Goal: Contribute content: Contribute content

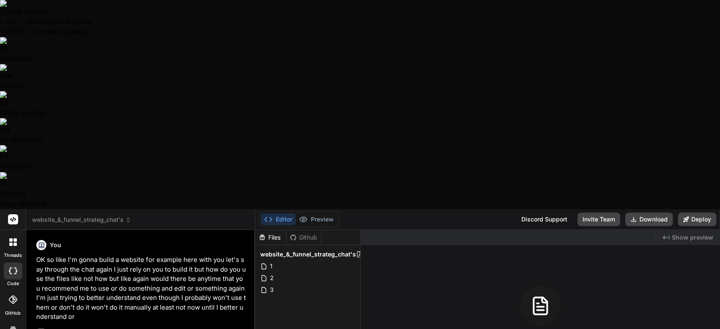
scroll to position [8786, 0]
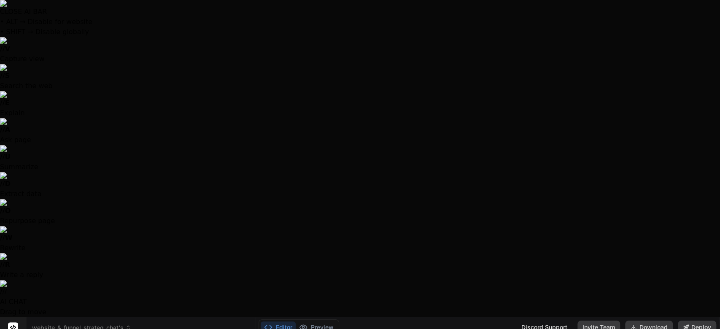
click at [138, 295] on div at bounding box center [360, 164] width 720 height 329
type textarea "x"
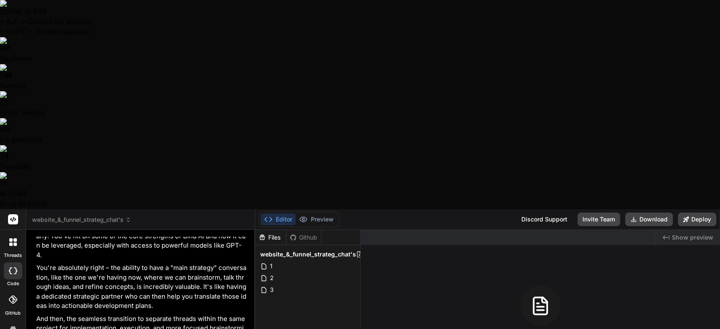
type textarea "so where"
type textarea "x"
type textarea "so where were"
type textarea "x"
type textarea "So where were we"
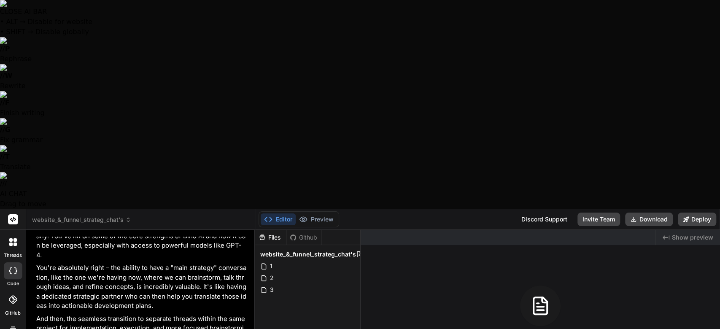
type textarea "x"
type textarea "So where were we second return this away 'cause"
type textarea "x"
type textarea "So where were we'cause"
type textarea "x"
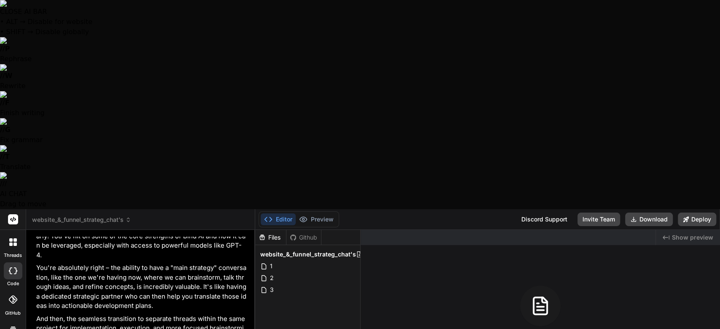
type textarea "So where were we'cause again"
type textarea "x"
type textarea "So where were we'cause again honest"
type textarea "x"
type textarea "So where were we'cause I can honestly"
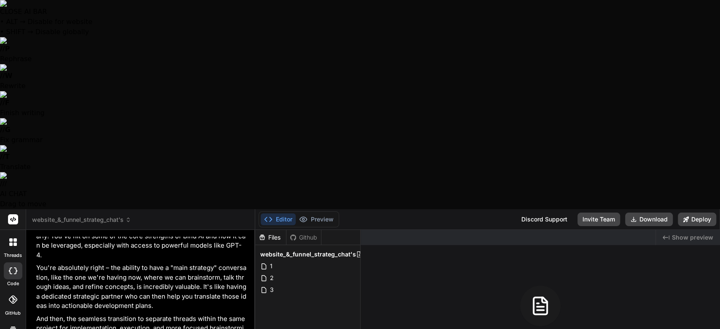
type textarea "x"
type textarea "So where were we'cause I can honestly I"
type textarea "x"
type textarea "So where were we'cause I can honestly I see"
type textarea "x"
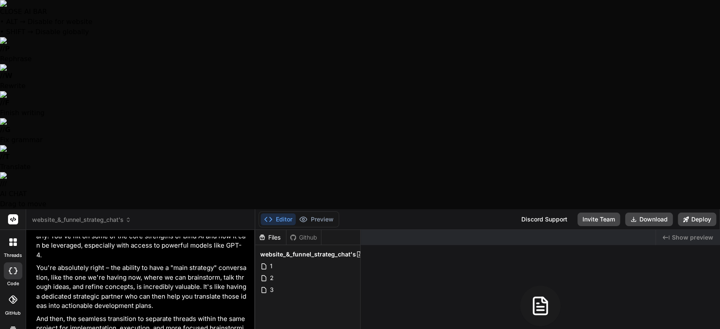
type textarea "So where were we'cause I can honestly I see behind"
type textarea "x"
type textarea "So where were we'cause I can honestly I see find"
type textarea "x"
type textarea "So where were we'cause I can honestly I see find as"
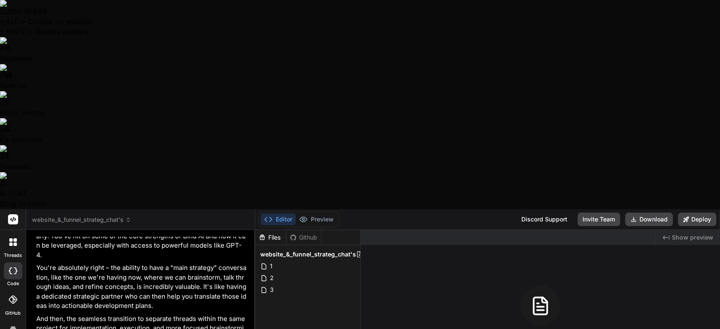
type textarea "x"
type textarea "So where were we'cause I can honestly I see find as like"
type textarea "x"
type textarea "So where were we'cause I can honestly I see find as like yes"
type textarea "x"
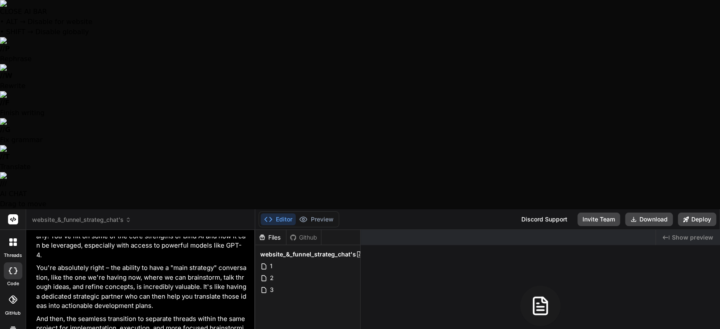
type textarea "So where were we'cause I can honestly I see find as like yes I"
type textarea "x"
type textarea "So where were we'cause I can honestly I see find as like yes I can"
type textarea "x"
type textarea "So where were we'cause I can honestly I see find as like Yes I can build"
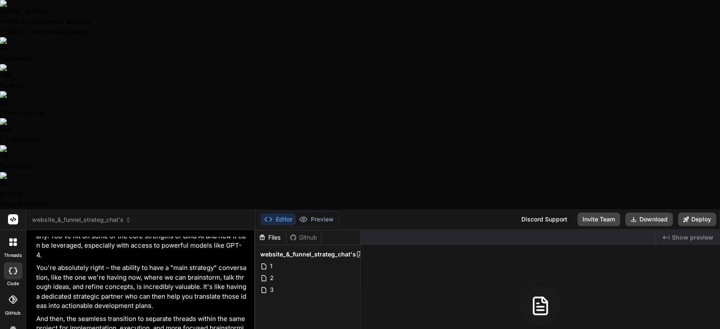
type textarea "x"
type textarea "So where were we'cause I can honestly I see find as like yes I can build stuff"
type textarea "x"
type textarea "So where were we'cause I can honestly I see find as like yes I can build stuff …"
type textarea "x"
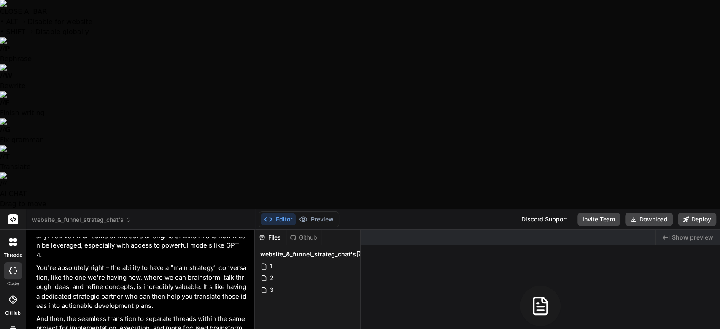
type textarea "So where were we'cause I can honestly I see find as like yes I can build stuff …"
type textarea "x"
type textarea "So where were we'cause I can honestly I see find as like yes I can build stuff …"
type textarea "x"
type textarea "So where were we'cause I can honestly I see find as like yes I can build stuff …"
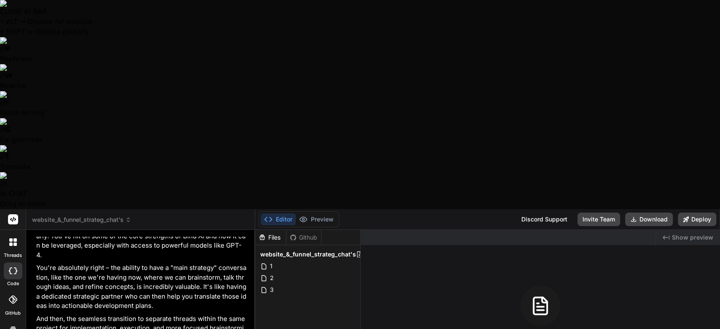
type textarea "x"
type textarea "So where were we'cause I can honestly I see find as like yes I can build stuff …"
type textarea "x"
type textarea "So where were we'cause I can honestly I see find as like yes I can build stuff …"
type textarea "x"
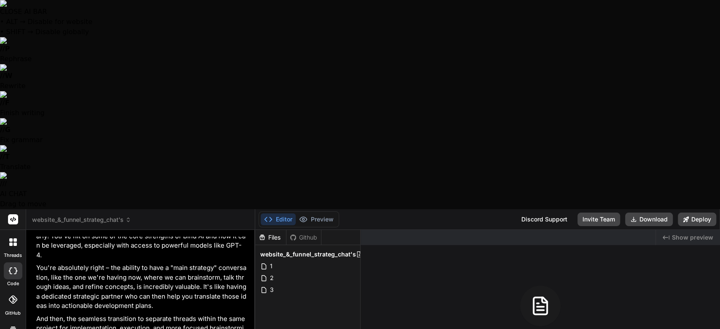
type textarea "So where were we'cause I can honestly I see find as like yes I can build stuff …"
type textarea "x"
type textarea "So where were we'cause I can honestly I see find as like yes I can build stuff …"
type textarea "x"
type textarea "So where were we'cause I can honestly I see find as like yes I can build stuff …"
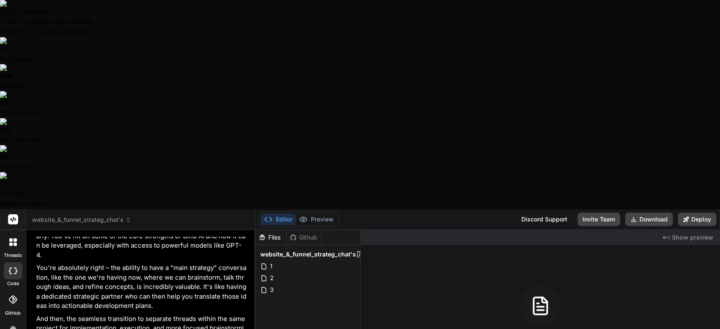
type textarea "x"
type textarea "So where were we'cause I can honestly I see find as like yes I can build stuff …"
type textarea "x"
type textarea "So where were we'cause I can honestly I see find as like yes I can build stuff …"
type textarea "x"
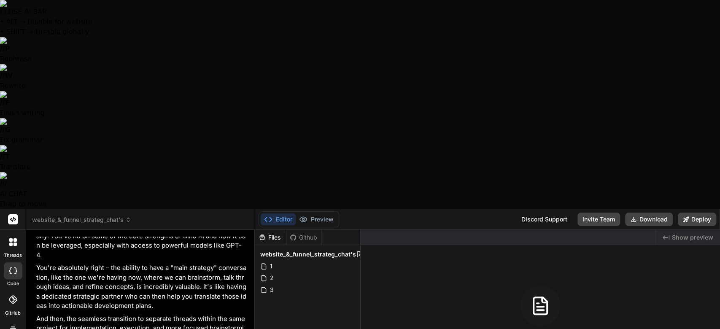
type textarea "So where were we'cause I can honestly I see find as like yes I can build stuff …"
type textarea "x"
type textarea "So where were we'cause I can honestly I see find as like yes I can build stuff …"
type textarea "x"
type textarea "So where were we'cause I can honestly I see find as like yes I can build stuff …"
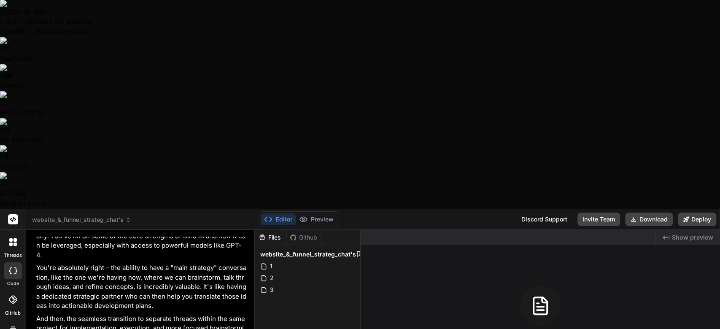
type textarea "x"
type textarea "So where were we'cause I can honestly I see find as like yes I can build stuff …"
type textarea "x"
type textarea "So where were we'cause I can honestly I see find as like yes I can build stuff …"
type textarea "x"
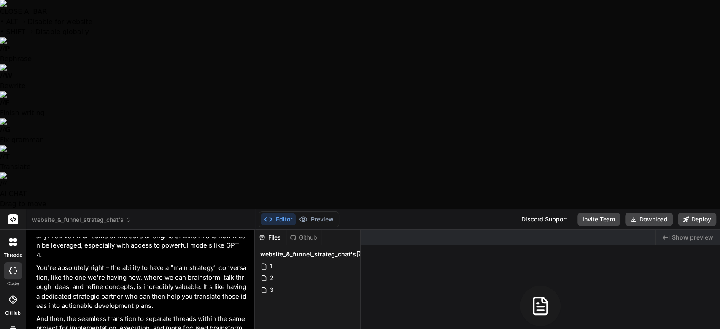
type textarea "So where were we'cause I can honestly I see find as like yes I can build stuff …"
type textarea "x"
type textarea "So where were we'cause I can honestly I see find as like yes I can build stuff …"
type textarea "x"
type textarea "So where were we'cause I can honestly I see find as like yes I can build stuff …"
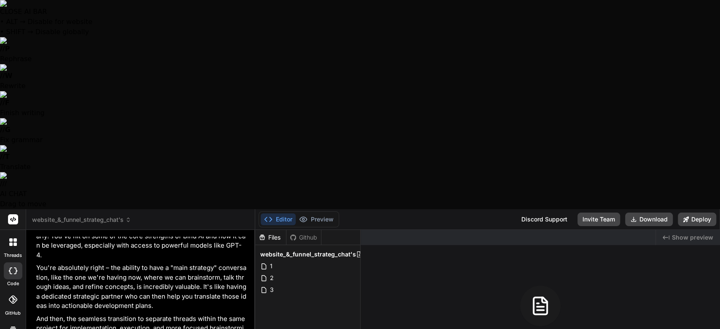
type textarea "x"
type textarea "So where were we'cause I can honestly I see find as like yes I can build stuff …"
type textarea "x"
type textarea "So where were we'cause I can honestly I see find as like yes I can build stuff …"
type textarea "x"
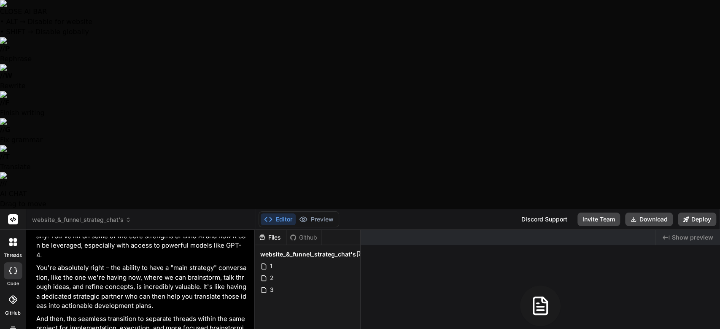
type textarea "So where were we'cause I can honestly I see find as like yes I can build stuff …"
type textarea "x"
type textarea "So where were we'cause I can honestly I see find as like yes I can build stuff …"
type textarea "x"
type textarea "So where were we'cause I can honestly I see find as like yes I can build stuff …"
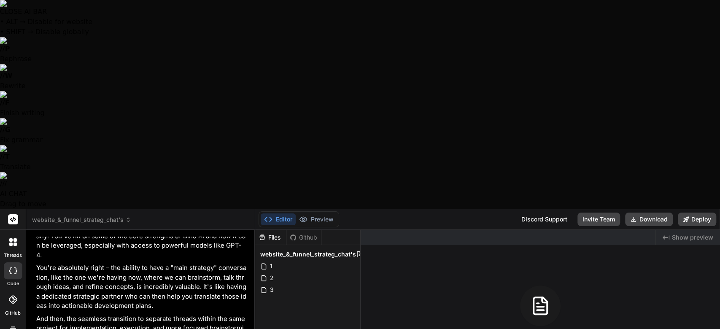
type textarea "x"
type textarea "So where were we'cause I can honestly I see find as like yes I can build stuff …"
type textarea "x"
type textarea "So where were we'cause I can honestly I see find as like yes I can build stuff …"
type textarea "x"
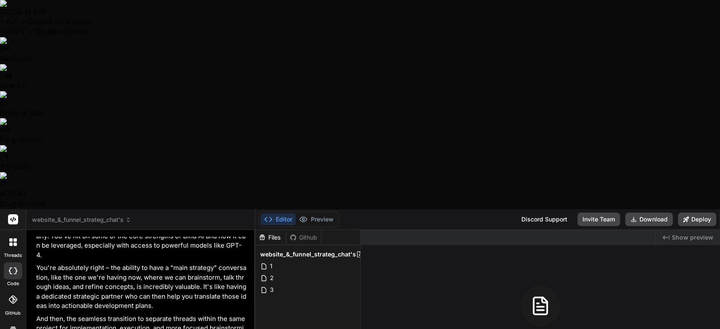
type textarea "So where were we'cause I can honestly I see find as like yes I can build stuff …"
type textarea "x"
type textarea "So where were we'cause I can honestly I see find as like yes I can build stuff …"
type textarea "x"
type textarea "So where were we'cause I can honestly I see find as like yes I can build stuff …"
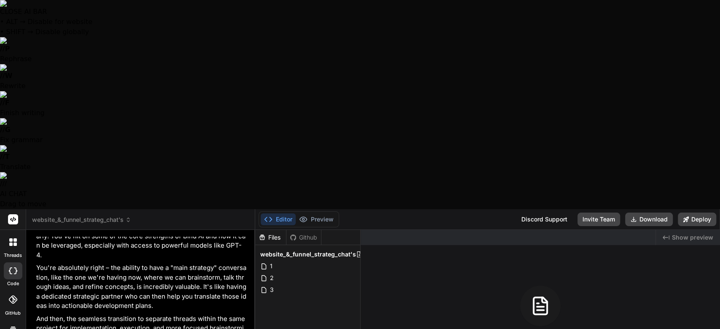
type textarea "x"
type textarea "So where were we'cause I can honestly I see find as like yes I can build stuff …"
type textarea "x"
type textarea "So where were we'cause I can honestly I see find as like yes I can build stuff …"
type textarea "x"
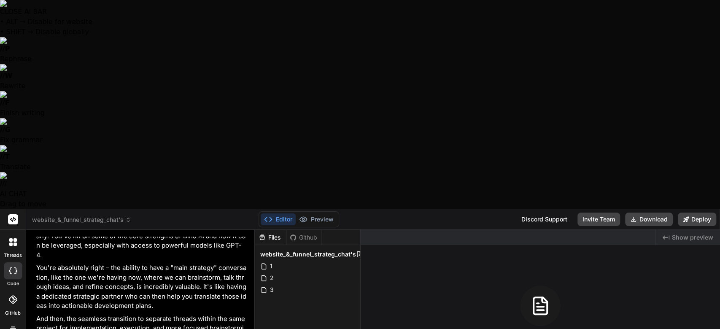
type textarea "So where were we'cause I can honestly I see find as like yes I can build stuff …"
type textarea "x"
type textarea "So where were we'cause I can honestly I see find as like yes I can build stuff …"
type textarea "x"
type textarea "So where were we'cause I can honestly I see find as like yes I can build stuff …"
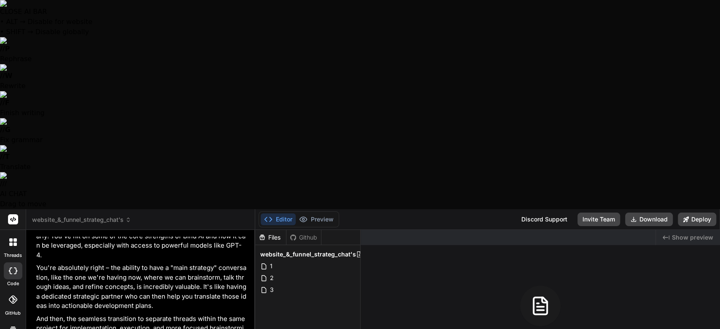
type textarea "x"
type textarea "So where were we'cause I can honestly I see find as like yes I can build stuff …"
type textarea "x"
type textarea "So where were we'cause I can honestly I see find as like yes I can build stuff …"
type textarea "x"
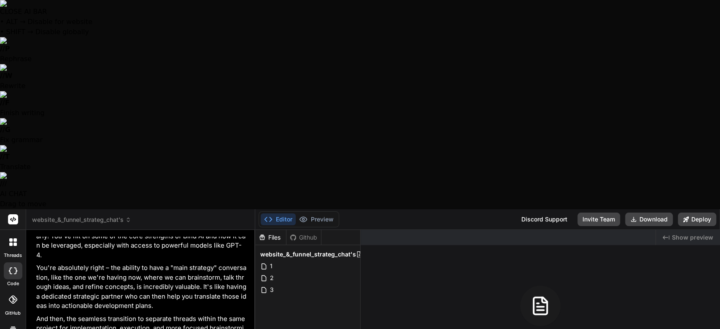
type textarea "So where were we'cause I can honestly I see find as like yes I can build stuff …"
type textarea "x"
type textarea "So where were we'cause I can honestly I see find as like yes I can build stuff …"
type textarea "x"
type textarea "So where were we'cause I can honestly I see find as like yes I can build stuff …"
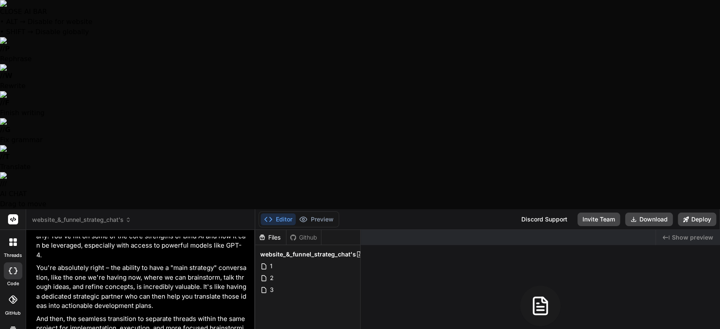
type textarea "x"
type textarea "So where were we'cause I can honestly I see find as like yes I can build stuff …"
type textarea "x"
type textarea "So where were we'cause I can honestly I see find as like yes I can build stuff …"
type textarea "x"
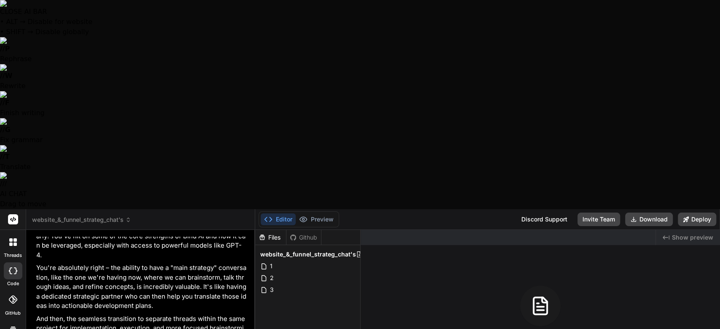
type textarea "So where were we'cause I can honestly I see find as like yes I can build stuff …"
type textarea "x"
type textarea "So where were we'cause I can honestly I see find as like yes I can build stuff …"
type textarea "x"
type textarea "So where were we'cause I can honestly I see find as like yes I can build stuff …"
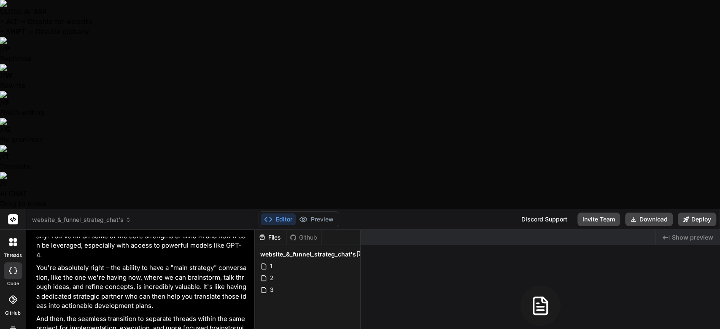
type textarea "x"
type textarea "So where were we'cause I can honestly I see find as like yes I can build stuff …"
type textarea "x"
type textarea "So where were we'cause I can honestly I see find as like yes I can build stuff …"
type textarea "x"
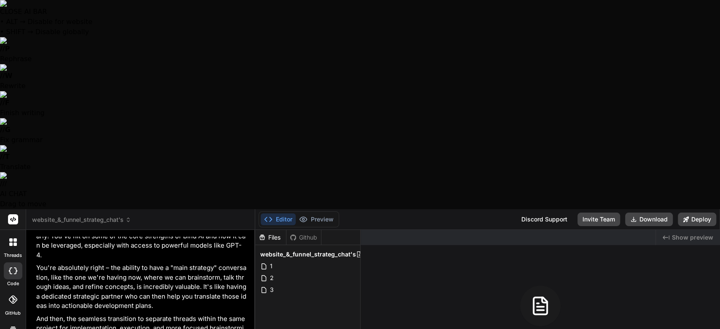
type textarea "So where were we'cause I can honestly I see find as like yes I can build stuff …"
type textarea "x"
type textarea "So where were we'cause I can honestly I see find as like yes I can build stuff …"
type textarea "x"
type textarea "So where were we'cause I can honestly I see find as like yes I can build stuff …"
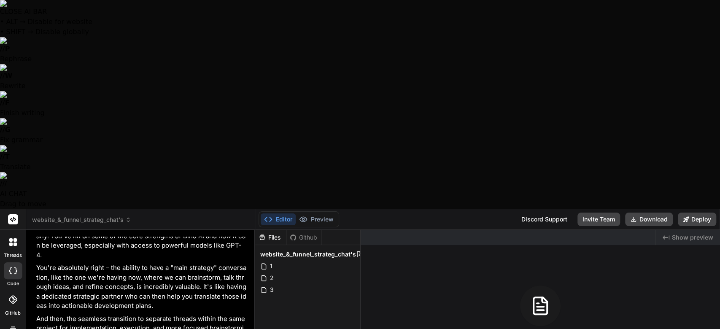
type textarea "x"
type textarea "So where were we'cause I can honestly I see find as like yes I can build stuff …"
type textarea "x"
type textarea "So where were we'cause I can honestly I see find as like yes I can build stuff …"
type textarea "x"
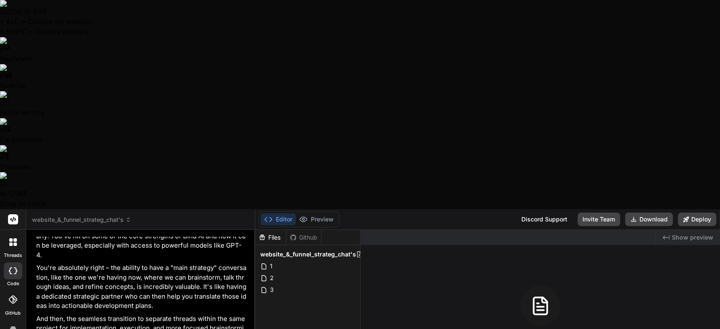
type textarea "So where were we'cause I can honestly I see find as like yes I can build stuff …"
type textarea "x"
type textarea "So where were we'cause I can honestly I see find as like yes I can build stuff …"
type textarea "x"
type textarea "So where were we'cause I can honestly I see find as like yes I can build stuff …"
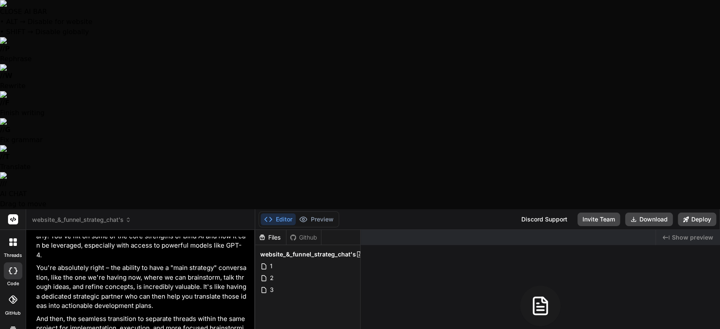
type textarea "x"
type textarea "So where were we'cause I can honestly I see find as like yes I can build stuff …"
type textarea "x"
type textarea "So where were we'cause I can honestly I see find as like yes I can build stuff …"
type textarea "x"
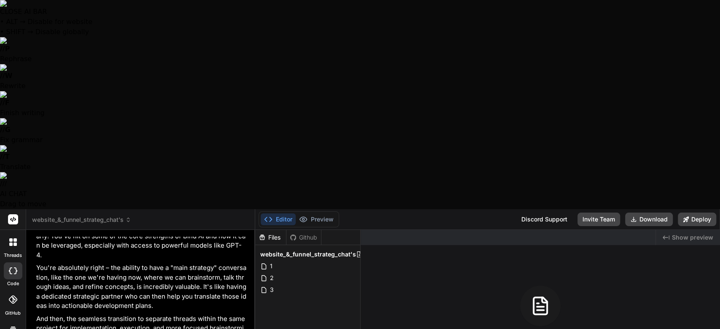
type textarea "So where were we'cause I can honestly I see find as like yes I can build stuff …"
type textarea "x"
type textarea "So where were we'cause I can honestly I see find as like yes I can build stuff …"
type textarea "x"
type textarea "So where were we'cause I can honestly I see find as like yes I can build stuff …"
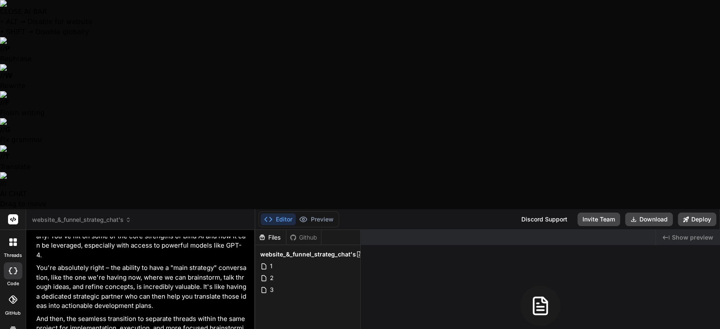
type textarea "x"
type textarea "So where were we'cause I can honestly I see find as like yes I can build stuff …"
type textarea "x"
type textarea "So where were we'cause I can honestly I see find as like yes I can build stuff …"
type textarea "x"
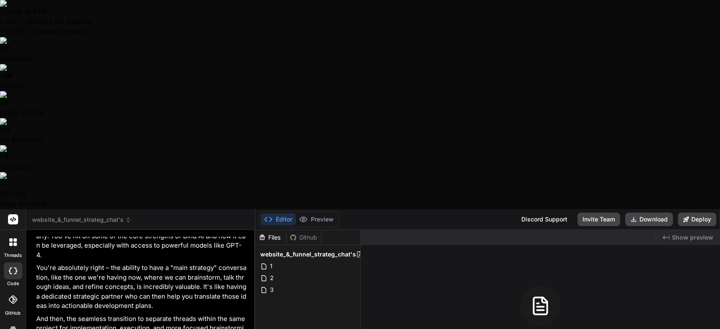
type textarea "So where were we'cause I can honestly I see find as like yes I can build stuff …"
type textarea "x"
type textarea "So where were we'cause I can honestly I see find as like yes I can build stuff …"
type textarea "x"
type textarea "So where were we'cause I can honestly I see find as like yes I can build stuff …"
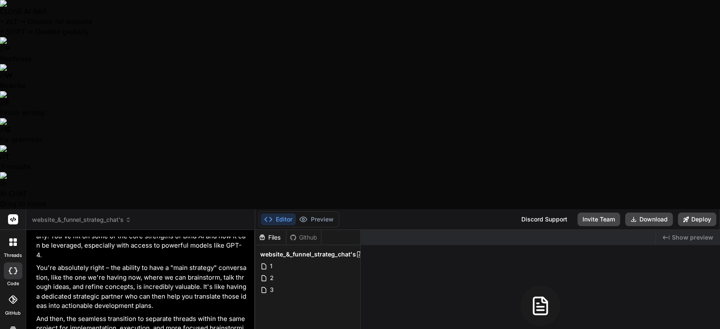
type textarea "x"
type textarea "So where were we'cause I can honestly I see find as like yes I can build stuff …"
type textarea "x"
type textarea "So where were we'cause I can honestly I see find as like yes I can build stuff …"
type textarea "x"
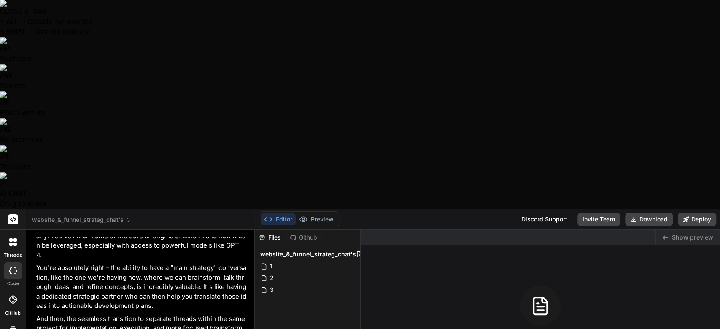
type textarea "So where were we'cause I can honestly I see find as like yes I can build stuff …"
type textarea "x"
type textarea "So where were we'cause I can honestly I see find as like yes I can build stuff …"
type textarea "x"
type textarea "So where were we'cause I can honestly I see find as like yes I can build stuff …"
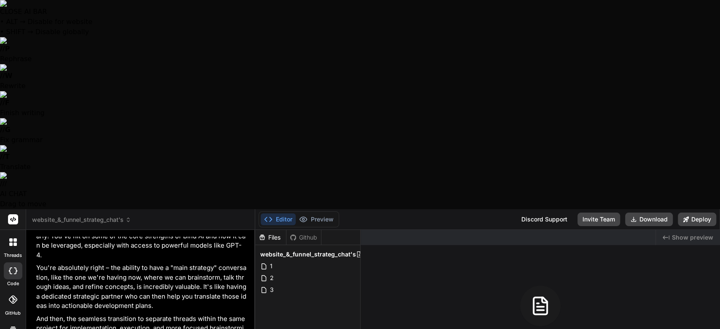
type textarea "x"
type textarea "So where were we'cause I can honestly I see find as like yes I can build stuff …"
type textarea "x"
type textarea "So where were we'cause I can honestly I see find as like yes I can build stuff …"
type textarea "x"
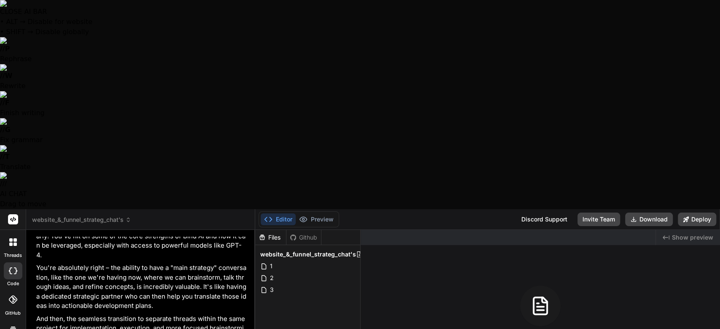
type textarea "So where were we'cause I can honestly I see find as like yes I can build stuff …"
type textarea "x"
type textarea "So where were we'cause I can honestly I see find as like yes I can build stuff …"
type textarea "x"
type textarea "So where were we'cause I can honestly I see find as like yes I can build stuff …"
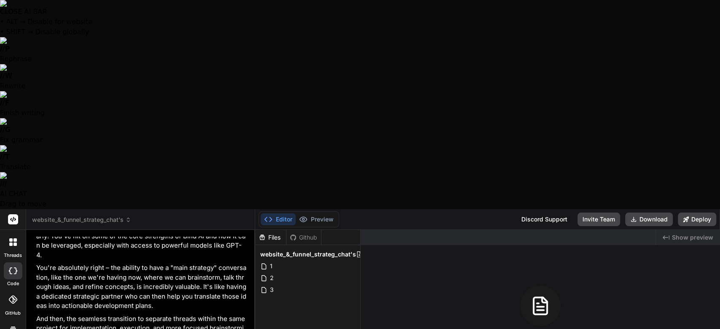
type textarea "x"
type textarea "So where were we'cause I can honestly I see find as like yes I can build stuff …"
type textarea "x"
type textarea "So where were we'cause I can honestly I see find as like yes I can build stuff …"
type textarea "x"
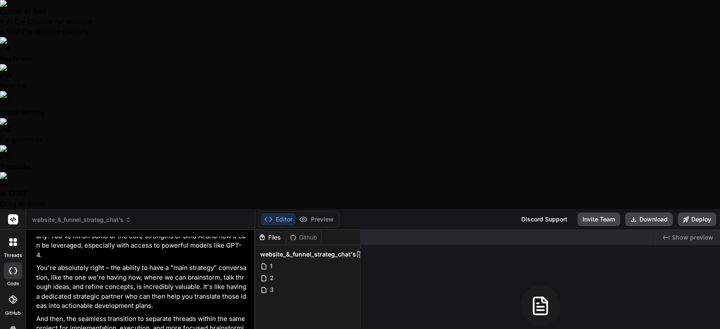
type textarea "So where were we'cause I can honestly I see find as like yes I can build stuff …"
type textarea "x"
type textarea "So where were we'cause I can honestly I see find as like yes I can build stuff …"
type textarea "x"
type textarea "So where were we'cause I can honestly I see find as like yes I can build stuff …"
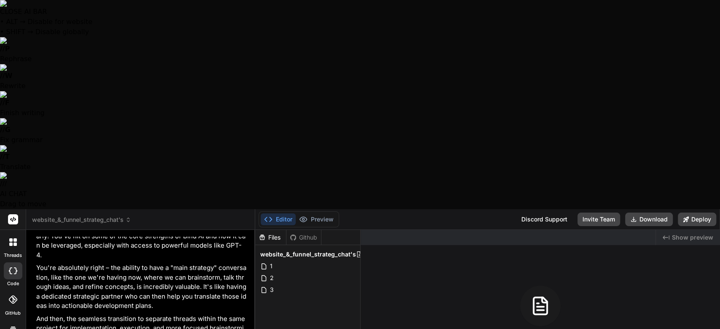
type textarea "x"
type textarea "So where were we'cause I can honestly I see find as like yes I can build stuff …"
type textarea "x"
type textarea "So where were we'cause I can honestly I see find as like yes I can build stuff …"
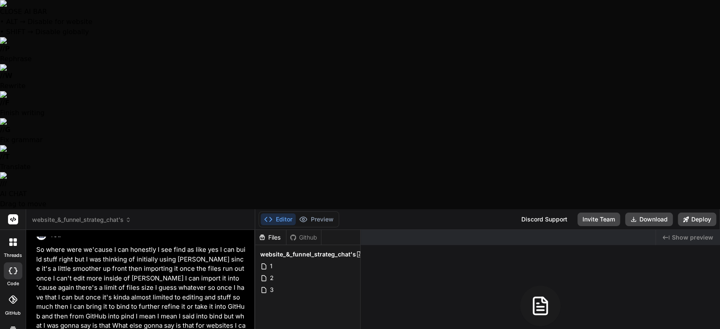
scroll to position [9136, 0]
